Goal: Information Seeking & Learning: Learn about a topic

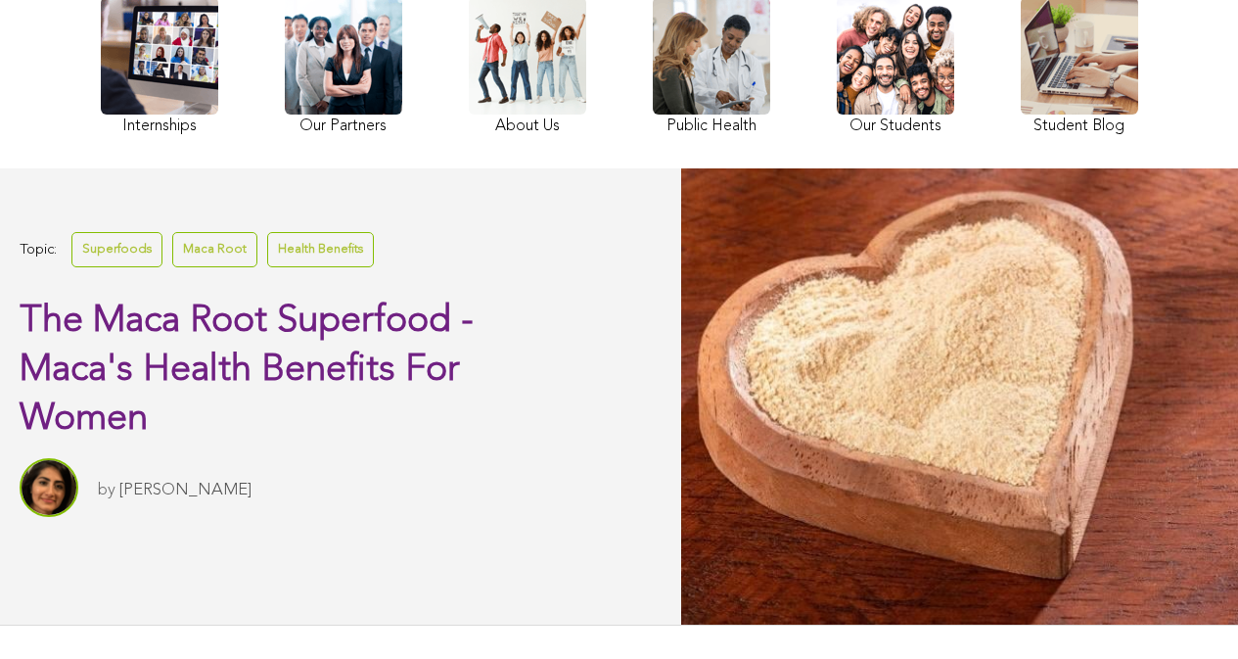
scroll to position [276, 0]
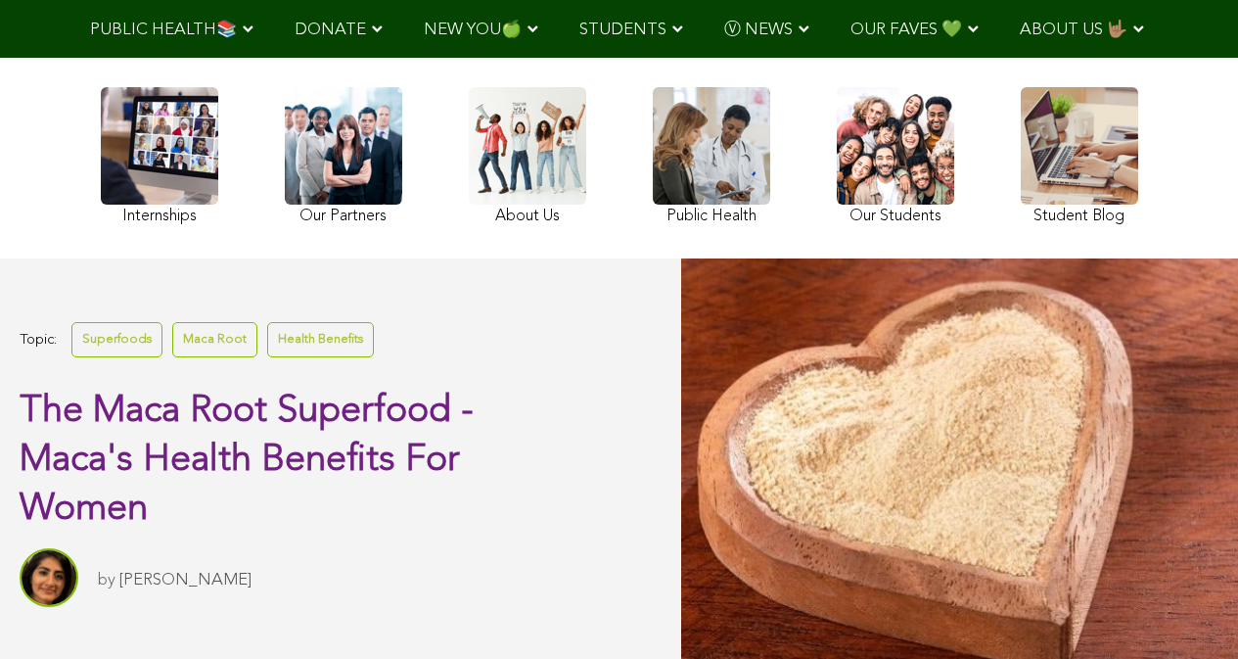
click at [148, 204] on div "Internships Our Partners About Us Public Health Our Students Student Blog" at bounding box center [619, 159] width 1057 height 182
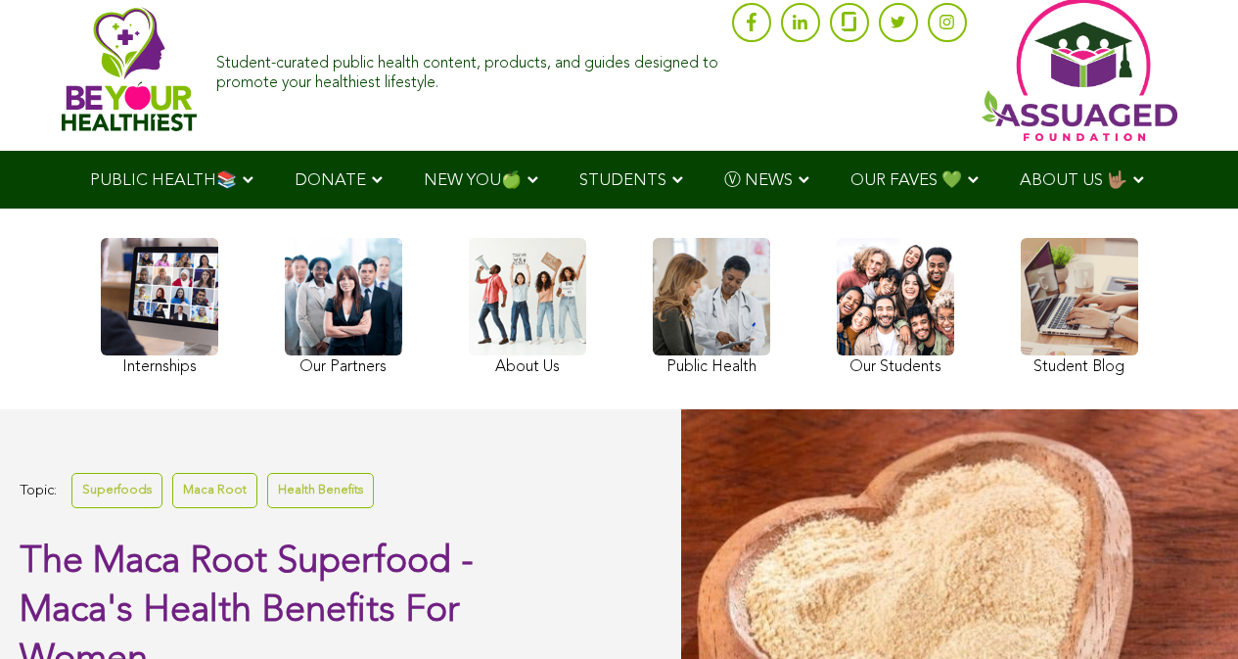
scroll to position [34, 0]
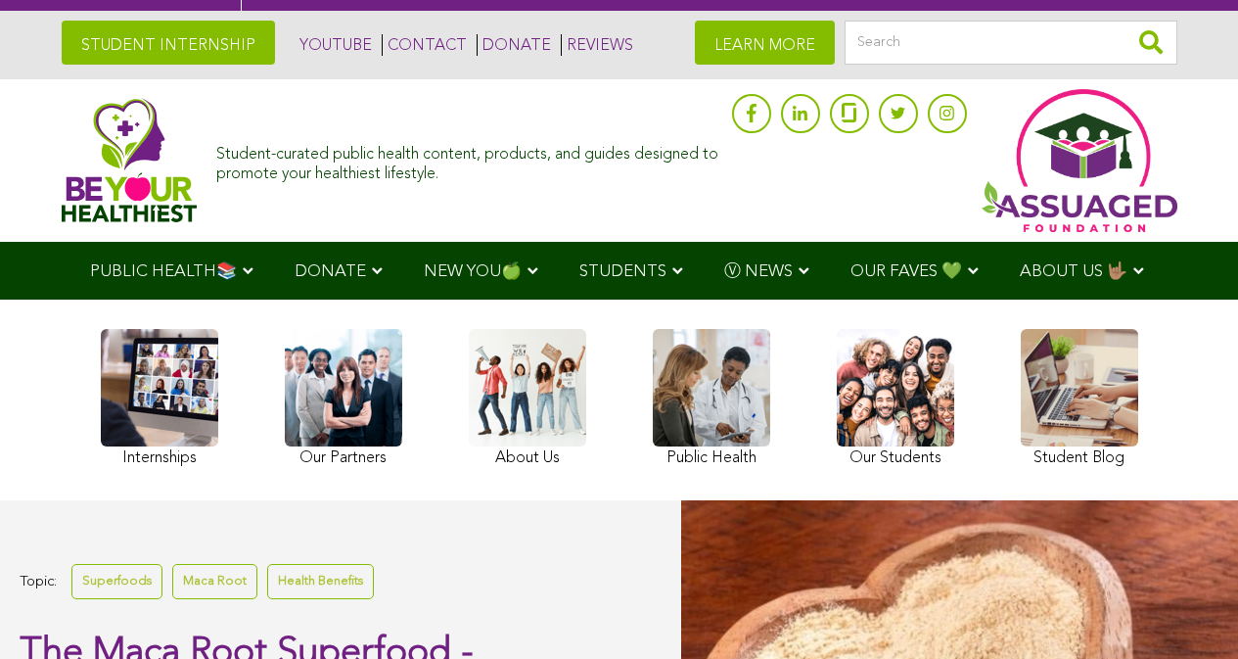
click at [579, 267] on span "STUDENTS" at bounding box center [622, 271] width 87 height 17
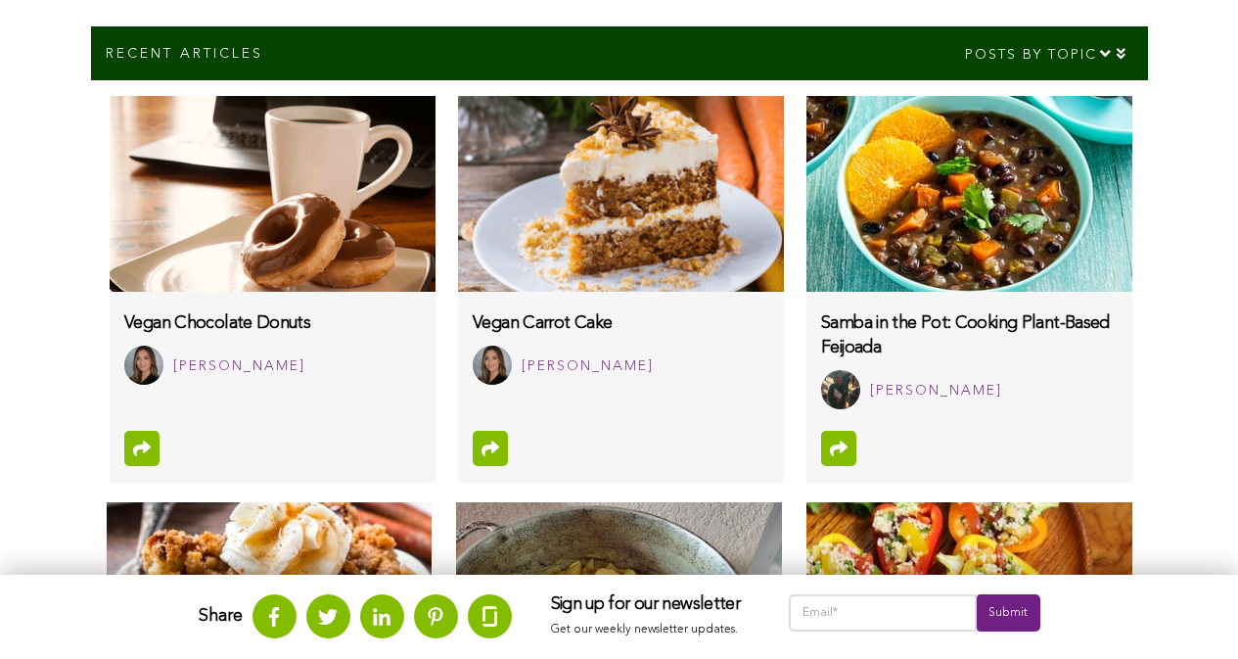
scroll to position [1186, 0]
